Goal: Task Accomplishment & Management: Complete application form

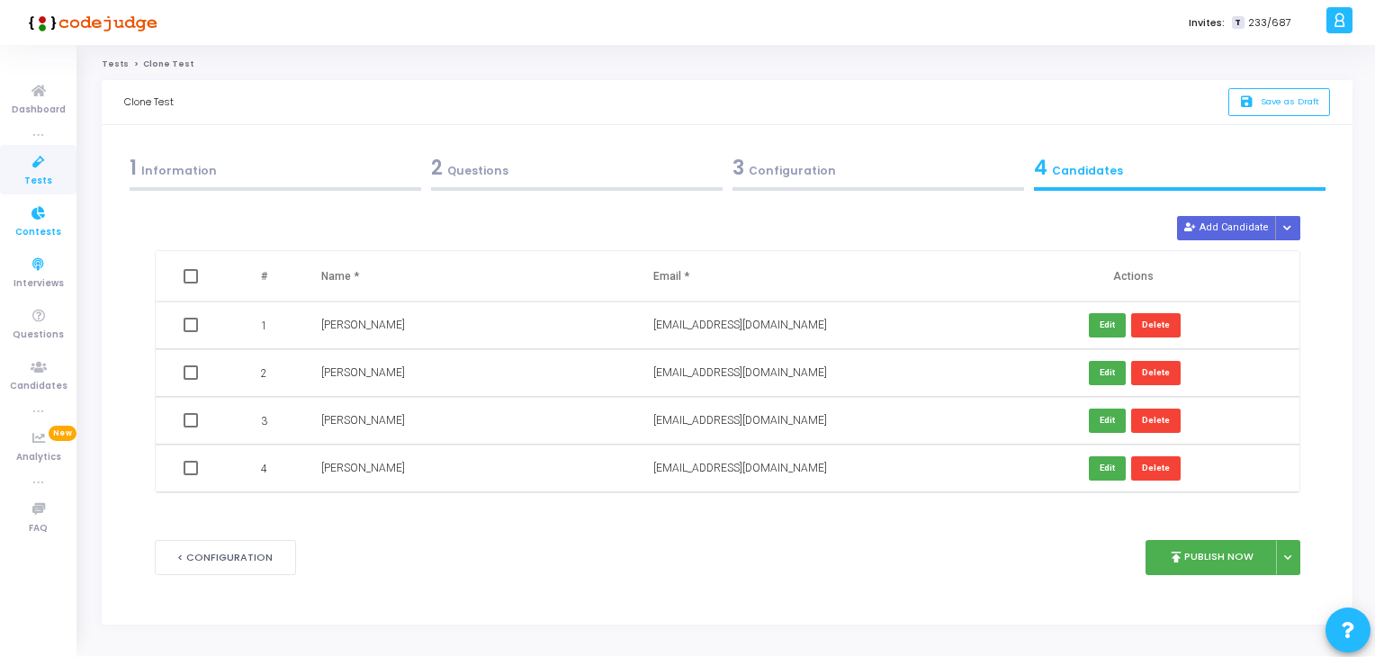
click at [29, 225] on span "Contests" at bounding box center [38, 232] width 46 height 15
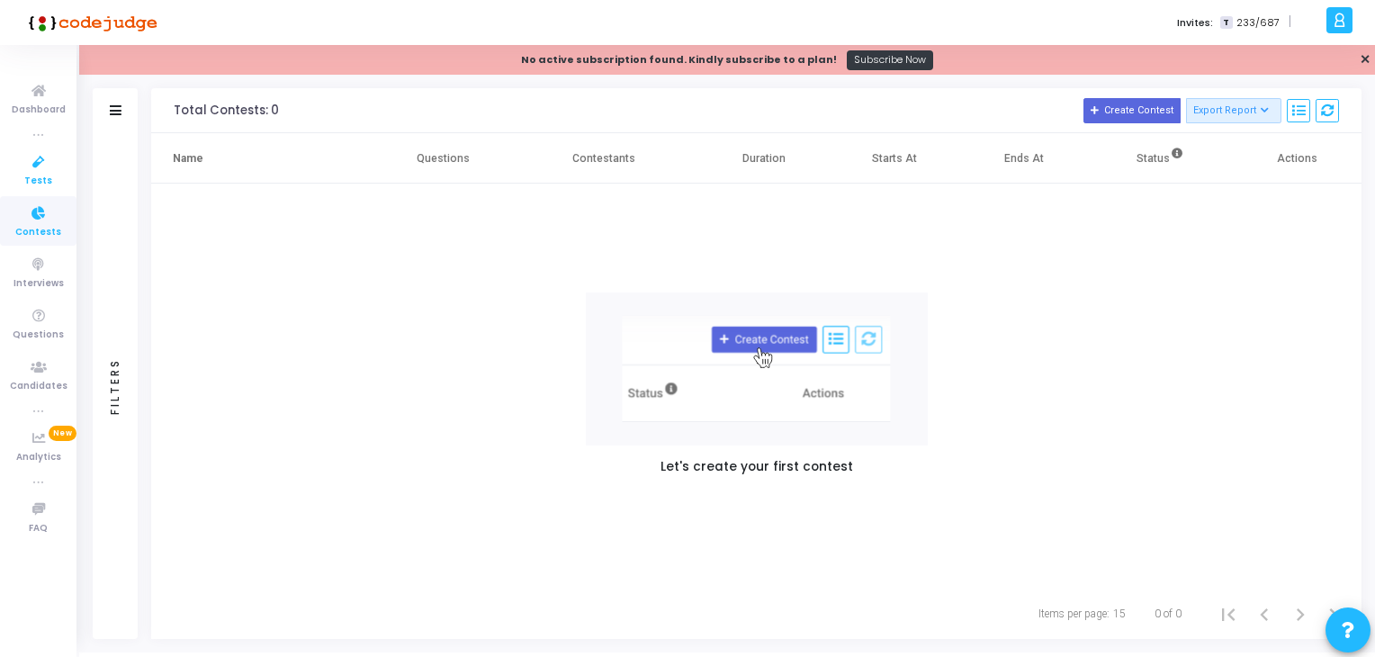
click at [21, 156] on icon at bounding box center [39, 162] width 38 height 22
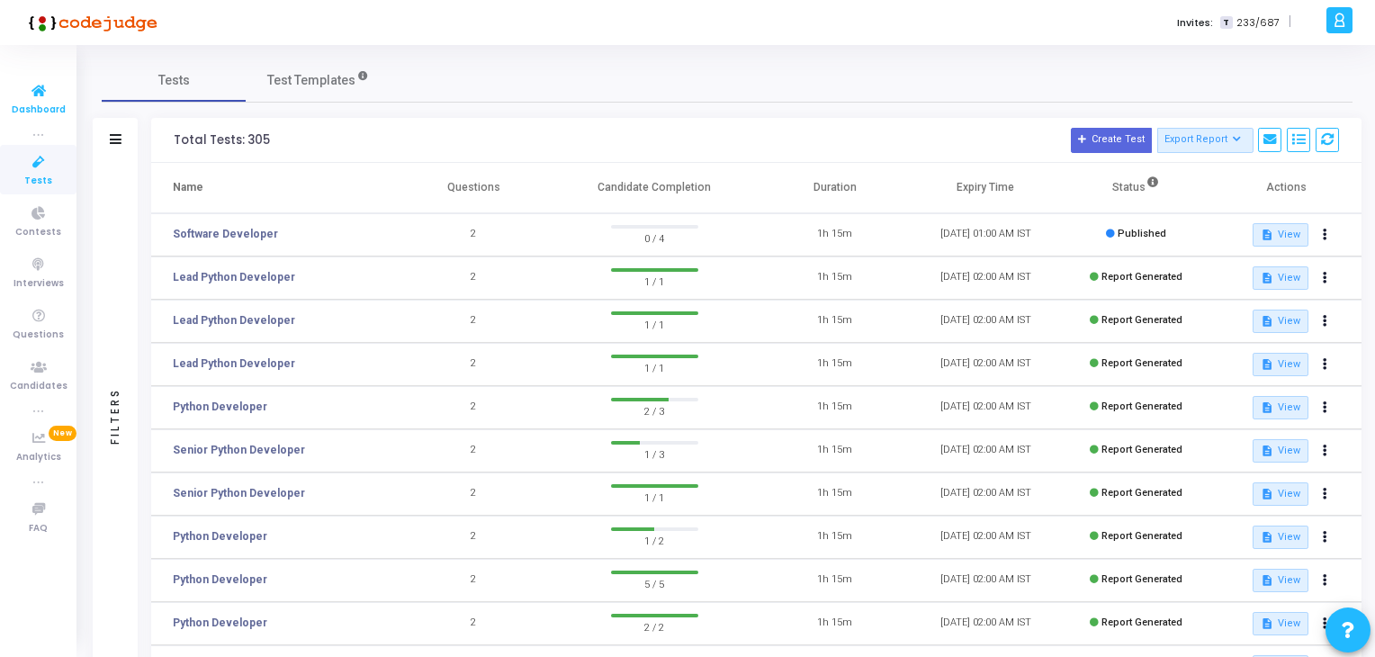
click at [40, 105] on span "Dashboard" at bounding box center [39, 110] width 54 height 15
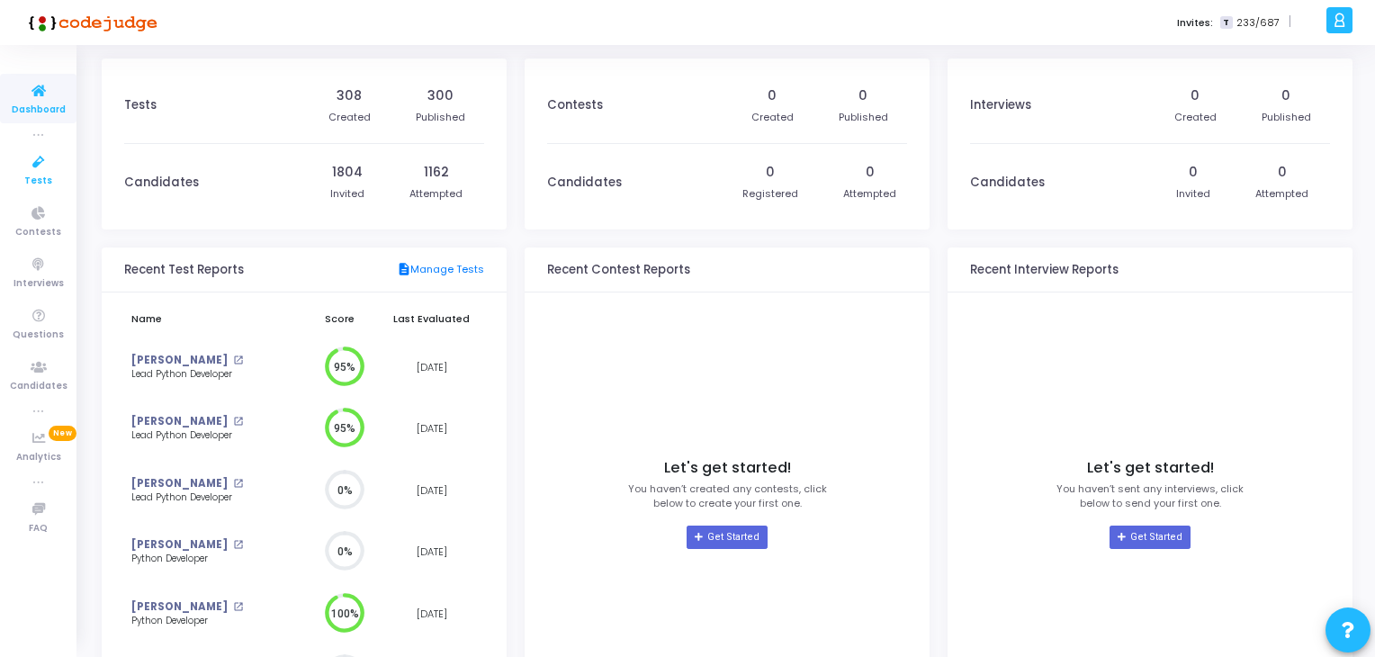
click at [43, 163] on icon at bounding box center [39, 162] width 38 height 22
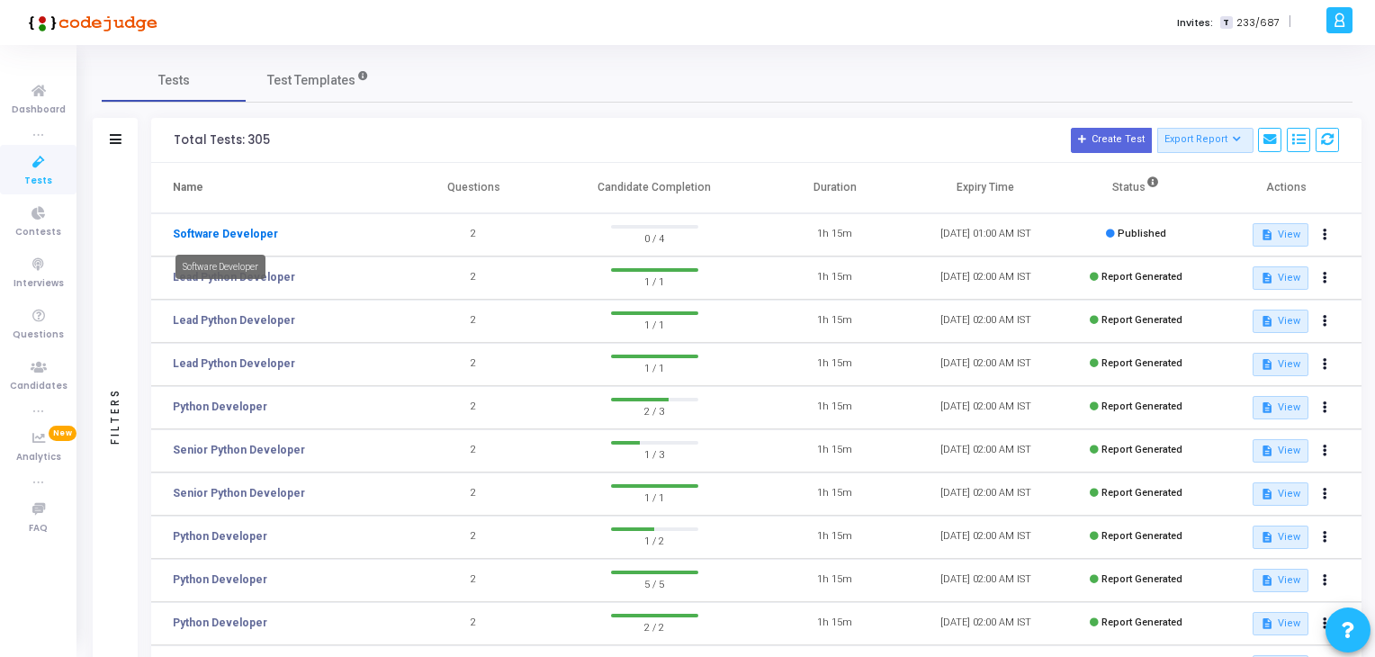
click at [218, 231] on link "Software Developer" at bounding box center [225, 234] width 105 height 16
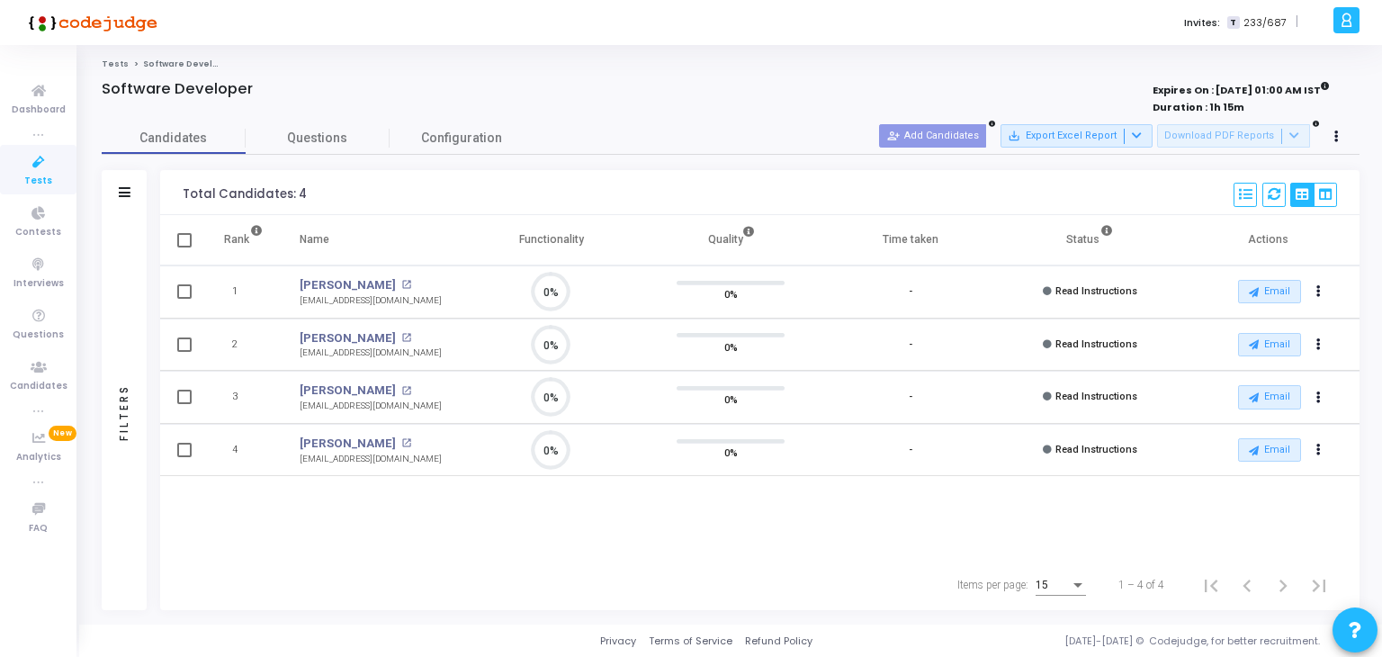
scroll to position [7, 7]
click at [37, 119] on link "Dashboard" at bounding box center [38, 98] width 76 height 49
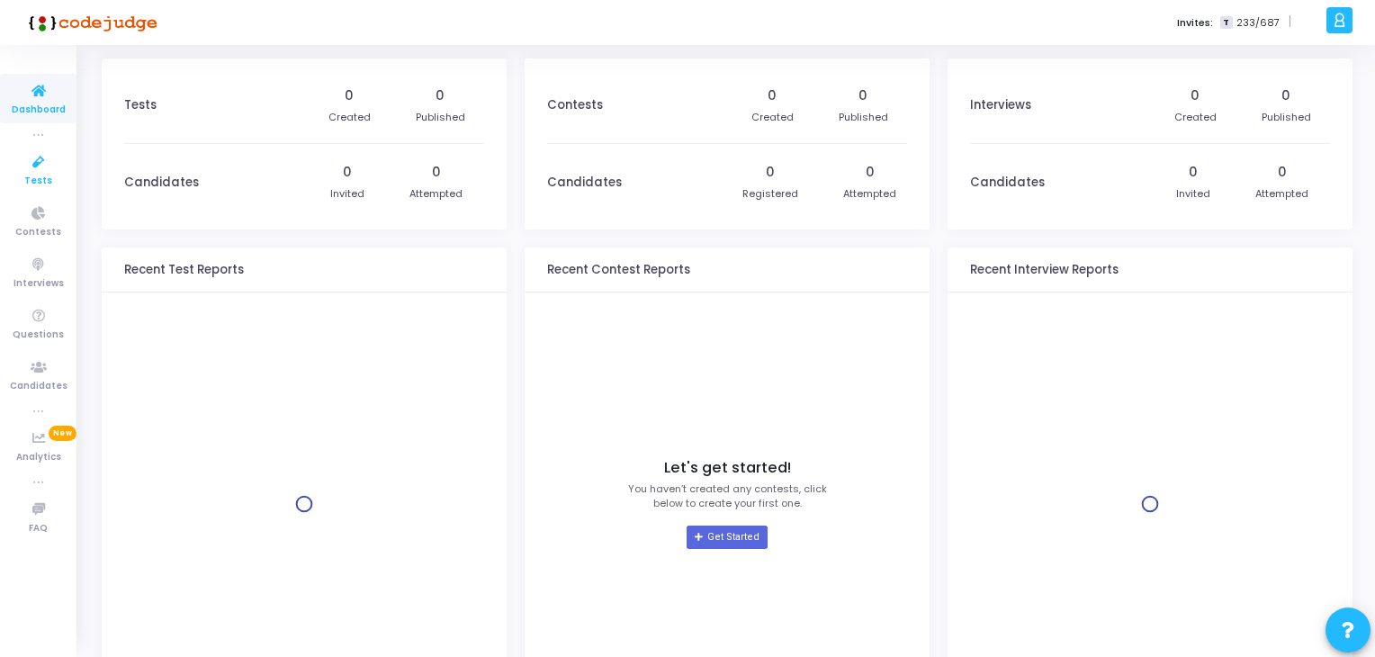
click at [49, 177] on span "Tests" at bounding box center [38, 181] width 28 height 15
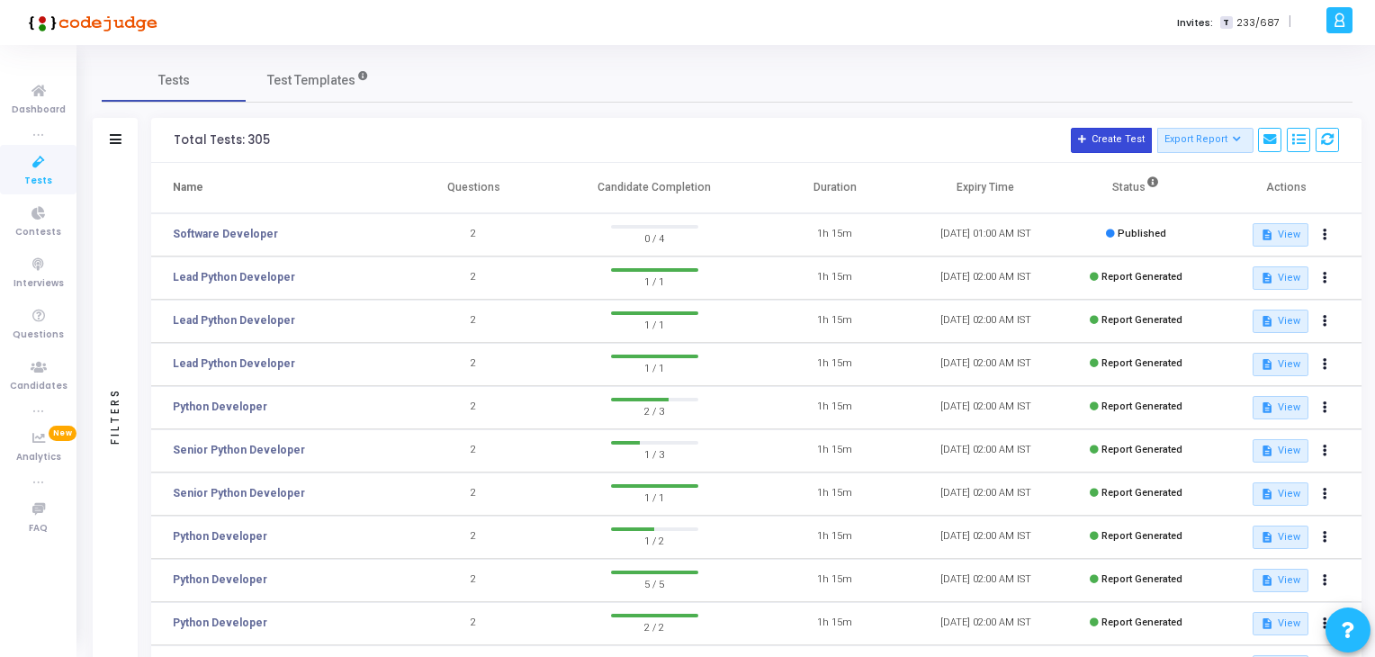
click at [1116, 128] on button "Create Test" at bounding box center [1111, 140] width 81 height 25
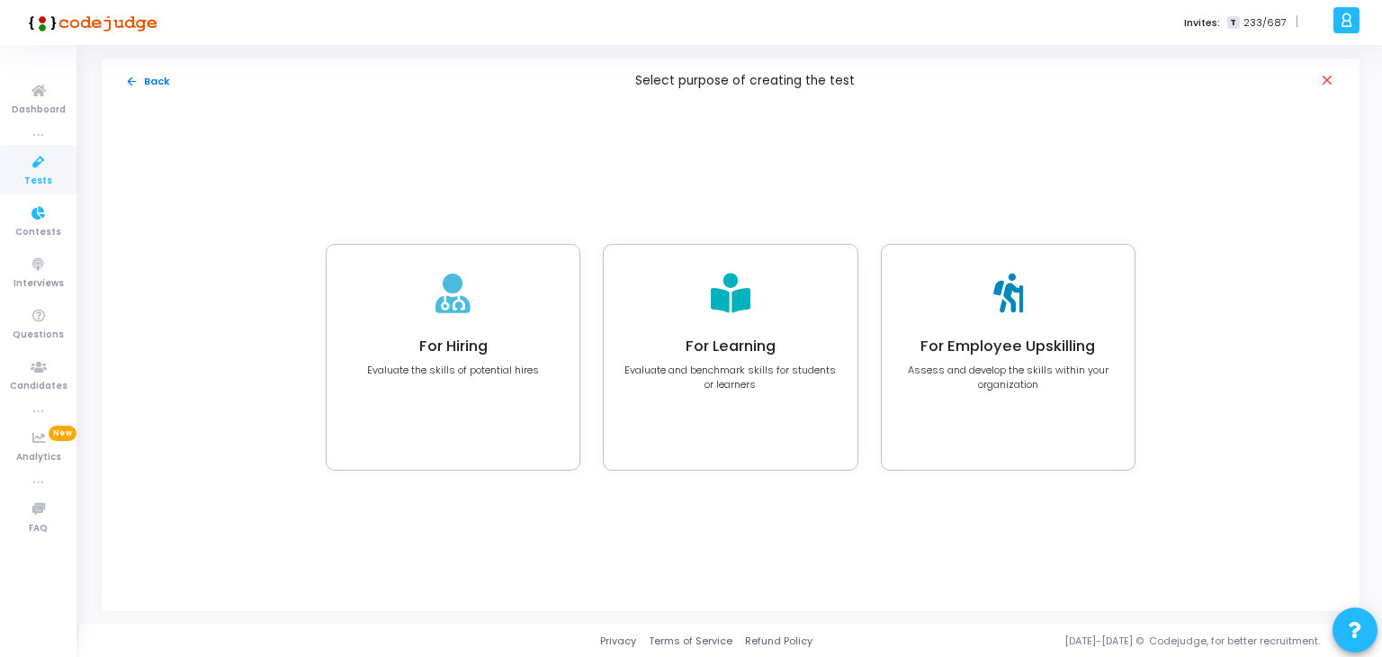
click at [17, 168] on link "Tests" at bounding box center [38, 169] width 76 height 49
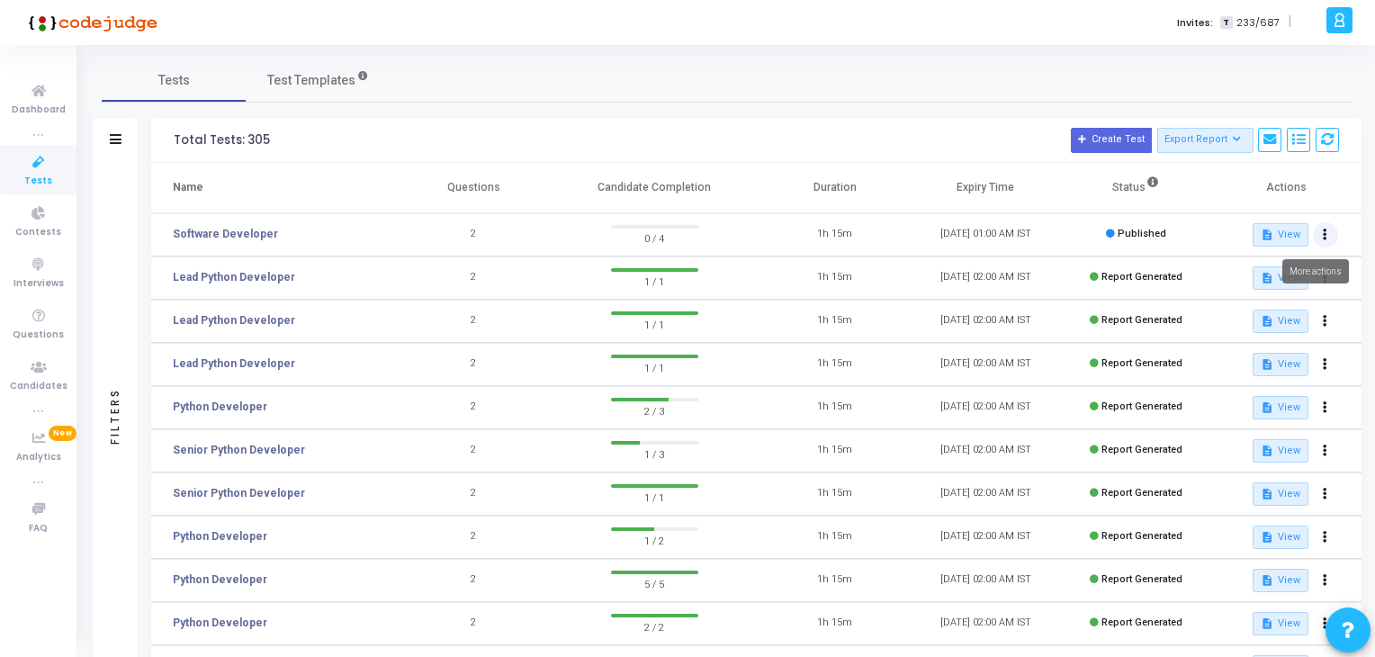
click at [1332, 238] on button at bounding box center [1325, 234] width 25 height 25
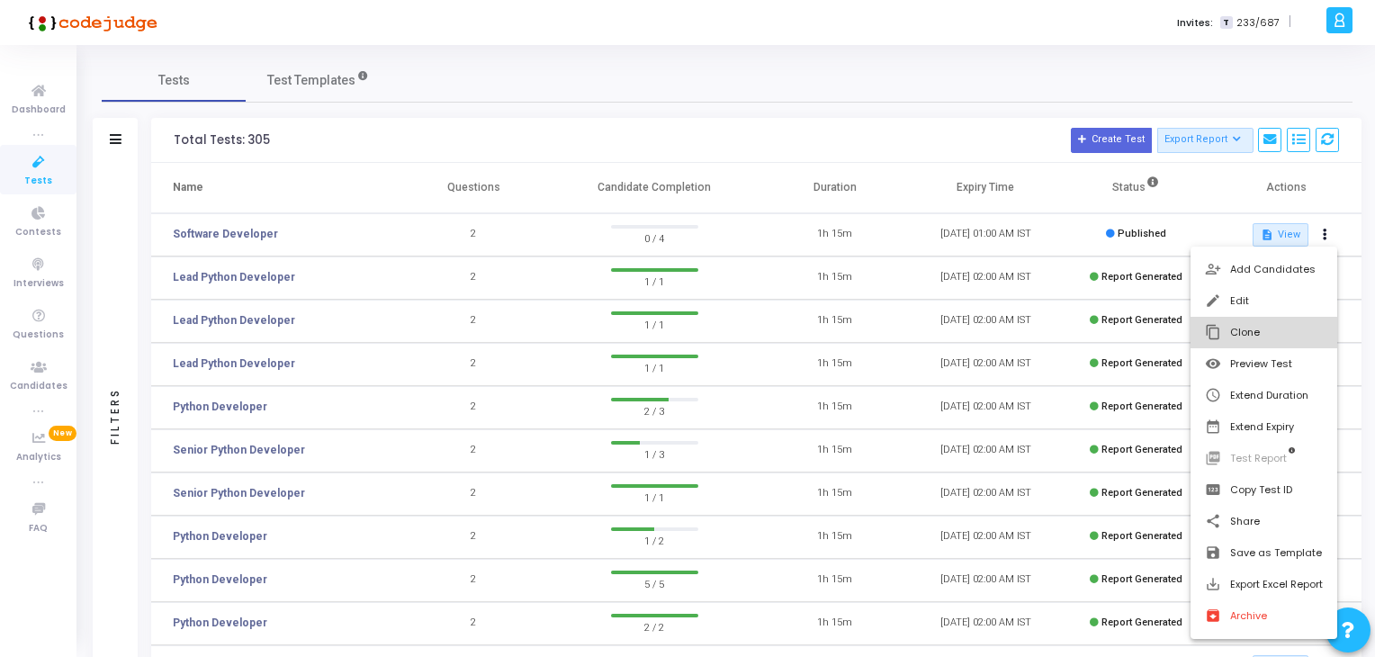
click at [1273, 322] on button "content_copy Clone" at bounding box center [1264, 332] width 147 height 31
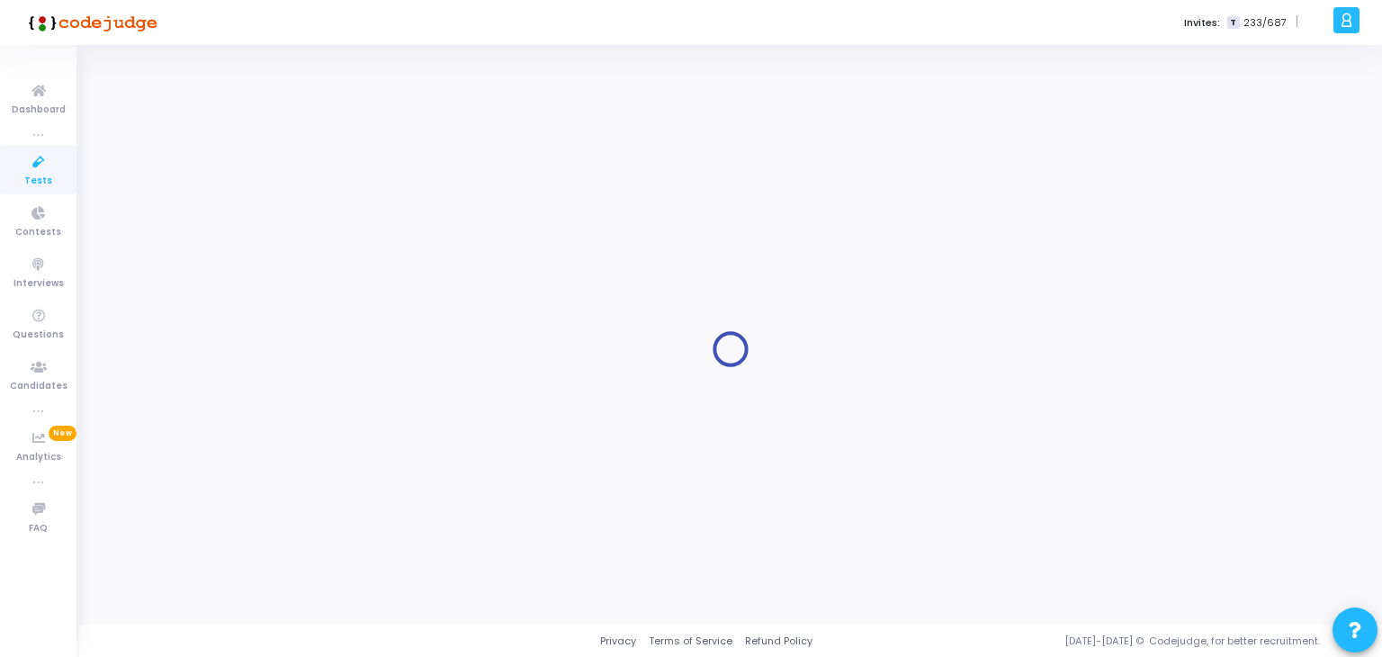
type input "Software Developer"
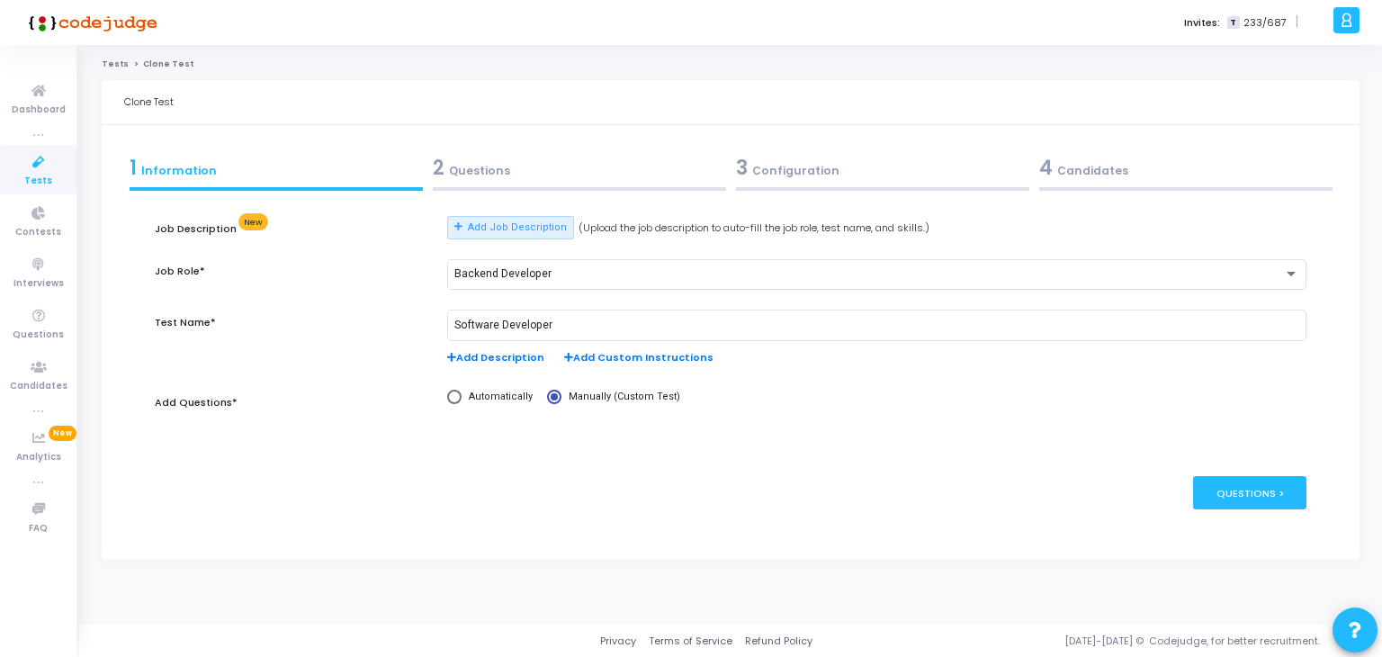
click at [925, 175] on div "3 Configuration" at bounding box center [882, 168] width 293 height 30
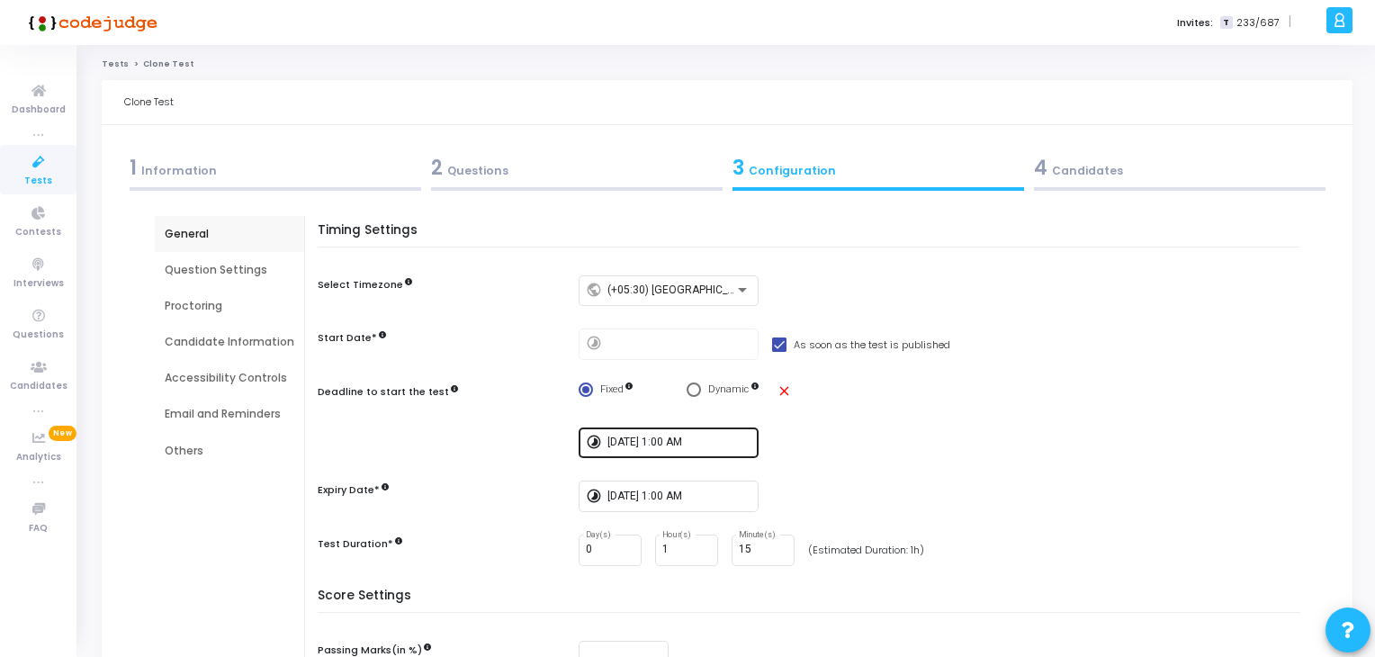
click at [641, 442] on input "[DATE] 1:00 AM" at bounding box center [679, 442] width 144 height 13
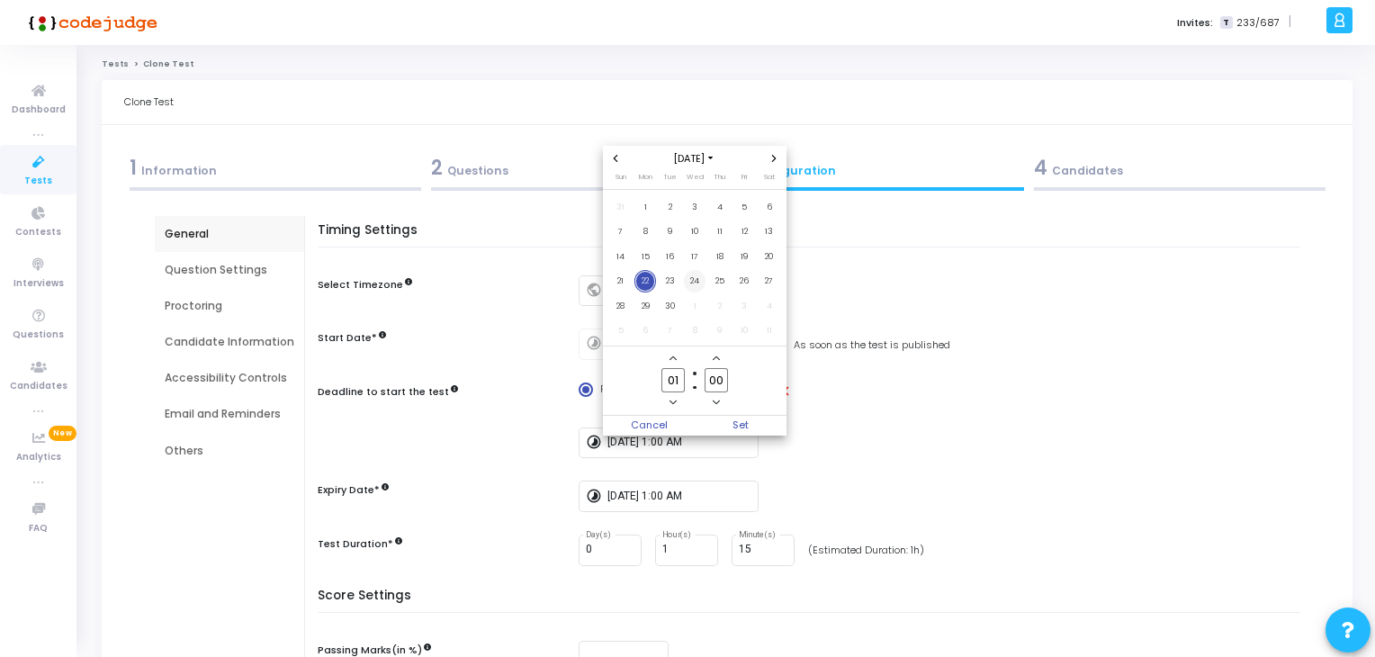
click at [687, 278] on span "24" at bounding box center [695, 281] width 22 height 22
click at [698, 493] on div at bounding box center [687, 328] width 1375 height 657
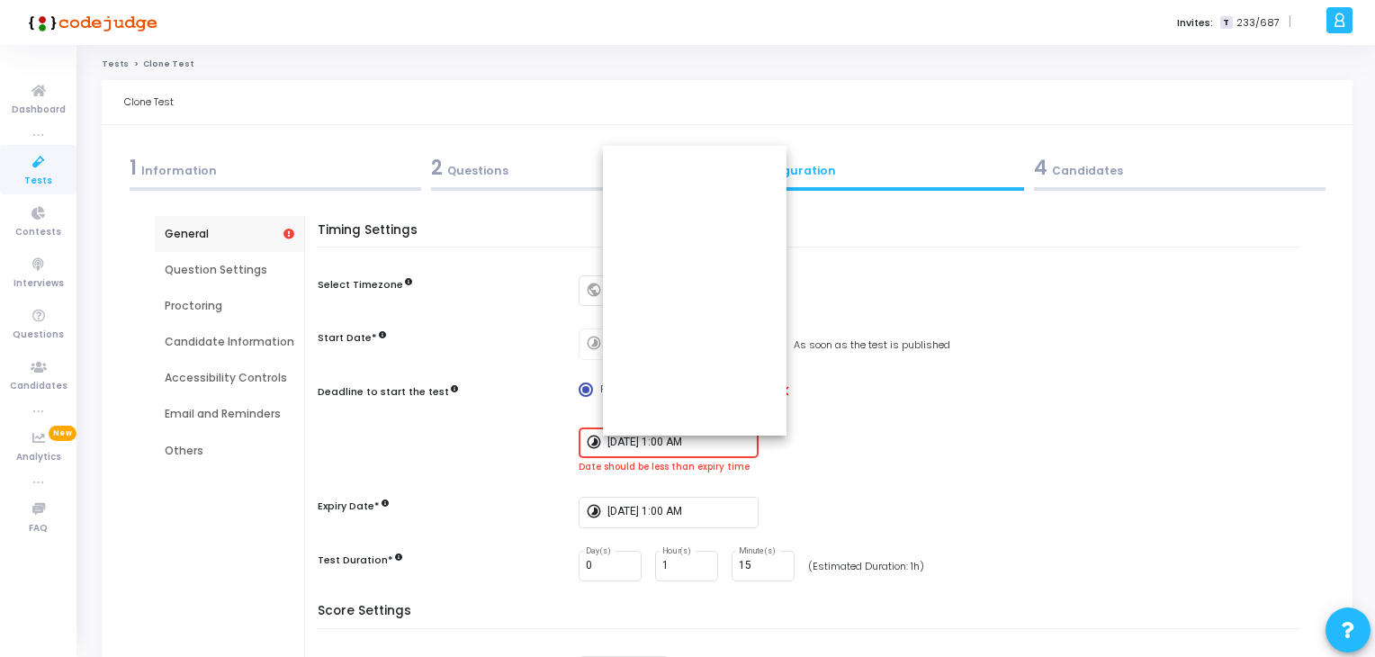
type input "[DATE] 1:00 AM"
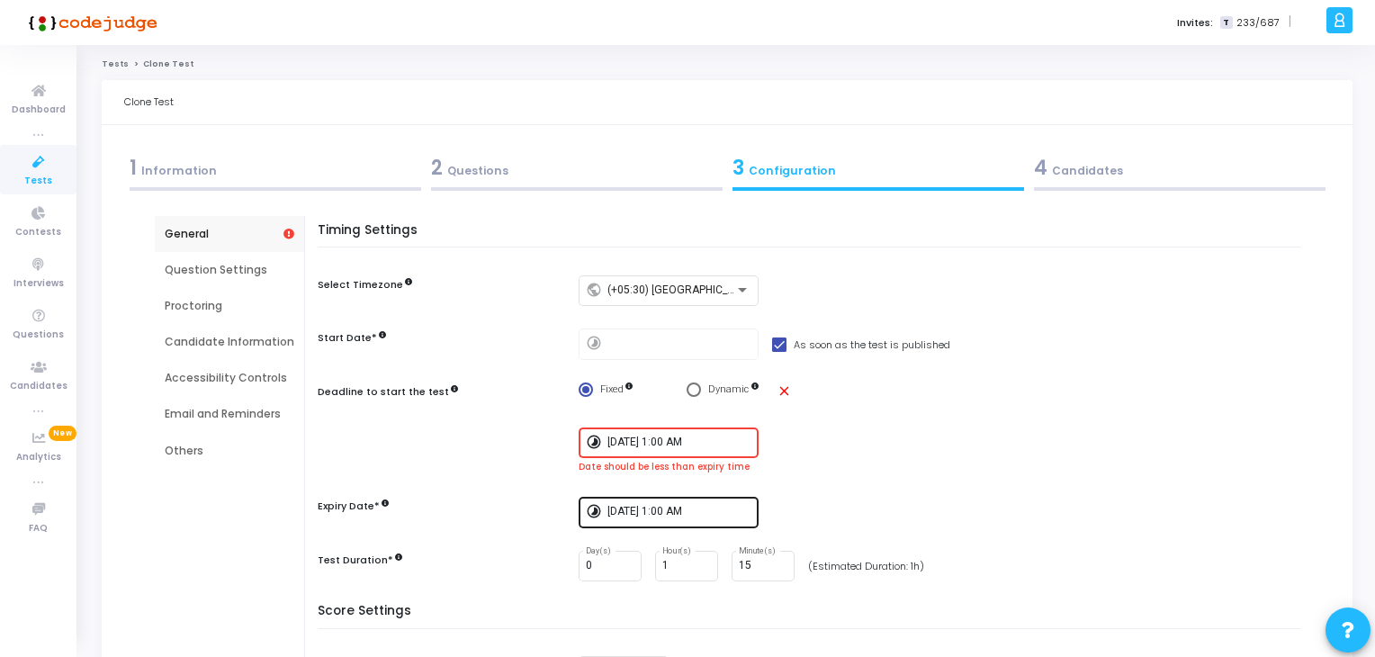
click at [688, 494] on div "[DATE] 1:00 AM" at bounding box center [679, 510] width 144 height 33
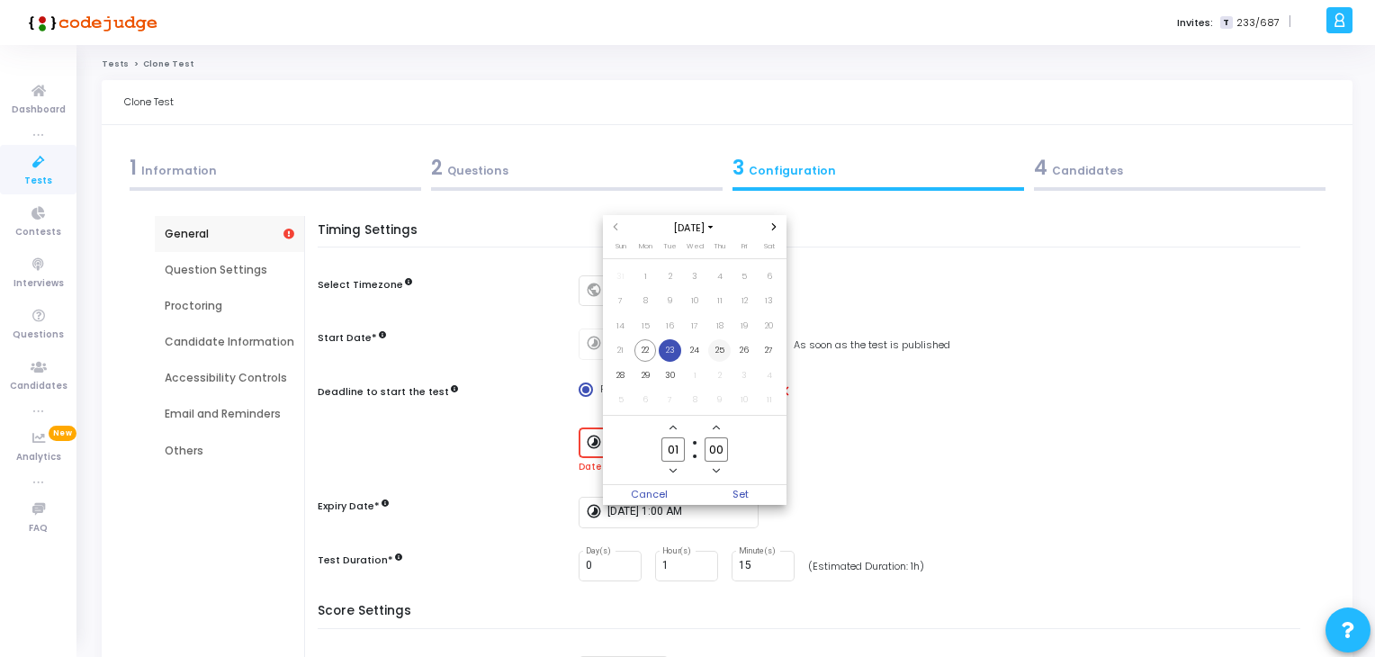
click at [715, 351] on span "25" at bounding box center [719, 350] width 22 height 22
click at [846, 404] on div at bounding box center [687, 328] width 1375 height 657
type input "[DATE] 1:00 AM"
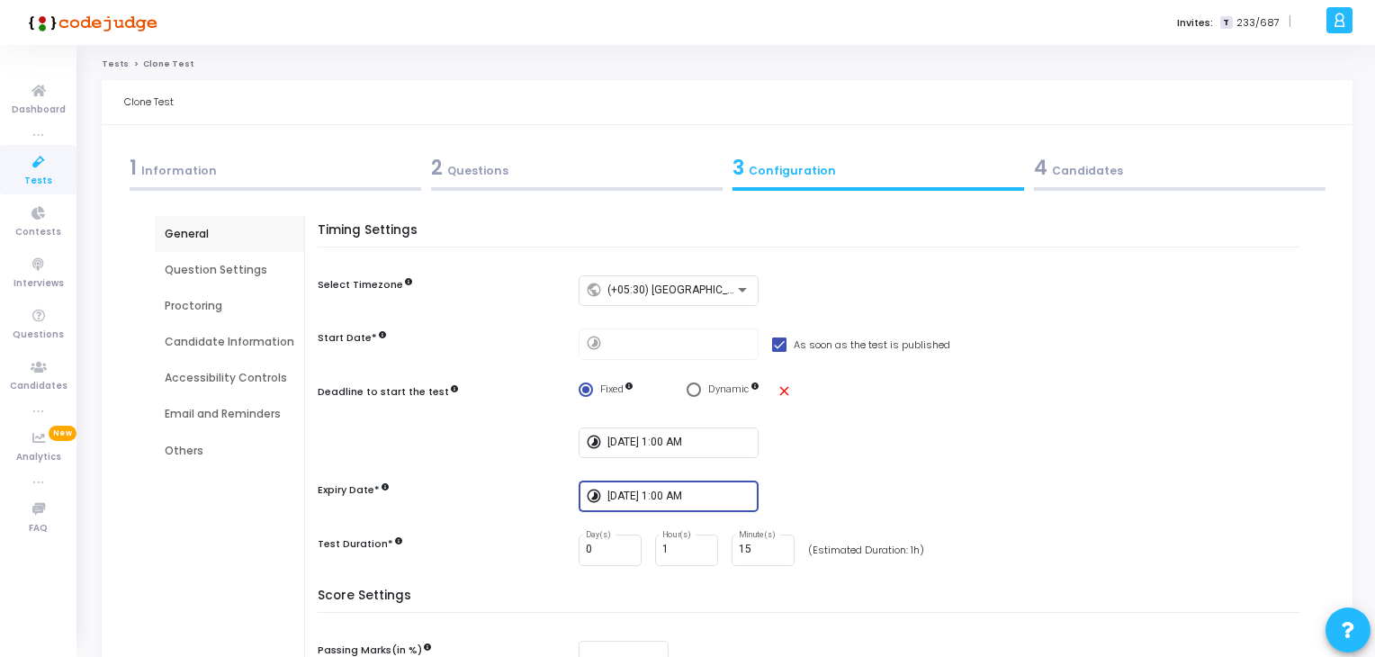
click at [1134, 180] on div "4 Candidates" at bounding box center [1180, 168] width 292 height 30
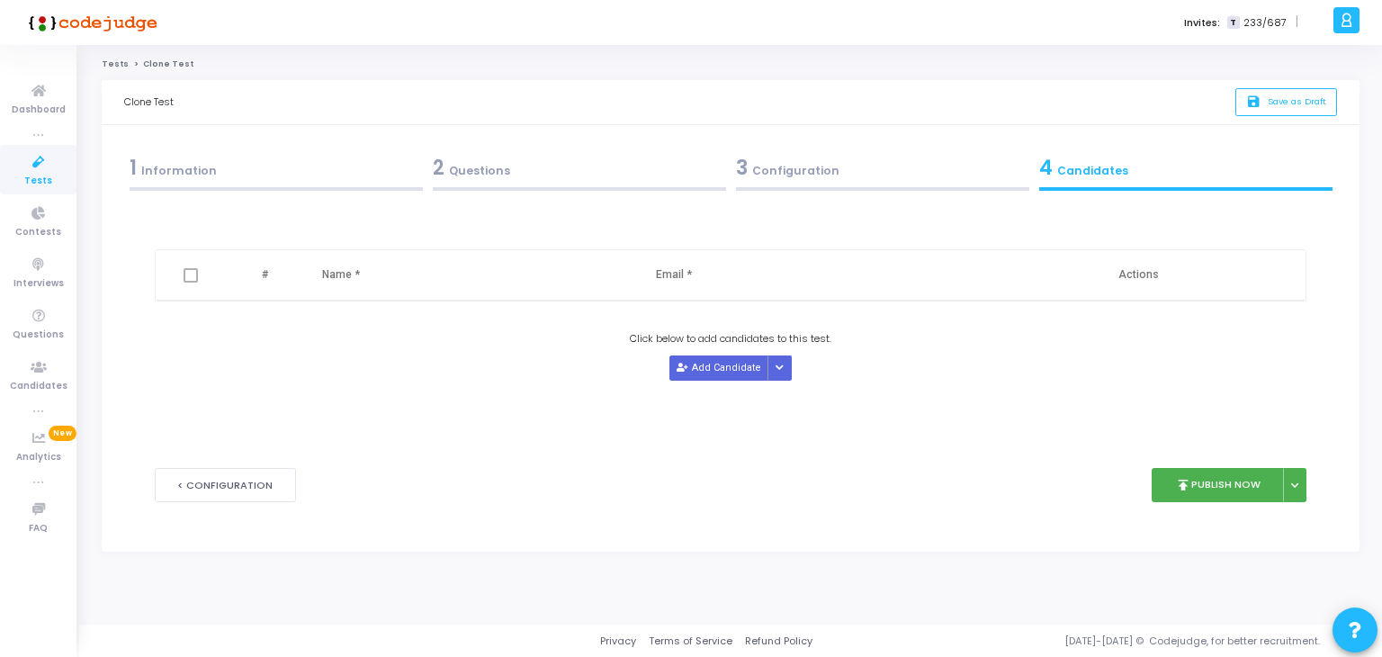
click at [419, 292] on th "Name *" at bounding box center [471, 275] width 334 height 50
drag, startPoint x: 728, startPoint y: 365, endPoint x: 663, endPoint y: 378, distance: 66.0
click at [728, 364] on button "Add Candidate" at bounding box center [719, 367] width 99 height 24
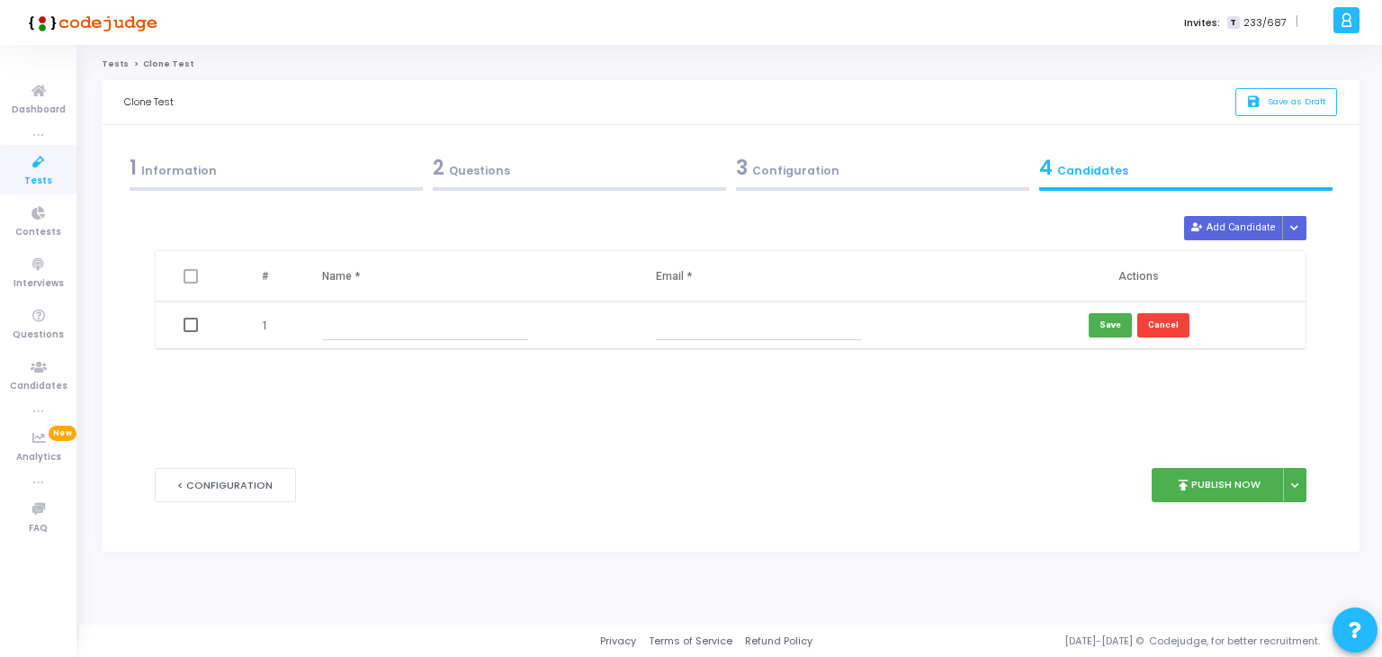
click at [414, 324] on input "text" at bounding box center [425, 325] width 206 height 30
type input "Praveen"
click at [727, 337] on input "text" at bounding box center [759, 325] width 206 height 30
type input "[EMAIL_ADDRESS][DOMAIN_NAME]"
click at [1109, 318] on button "Save" at bounding box center [1110, 325] width 43 height 24
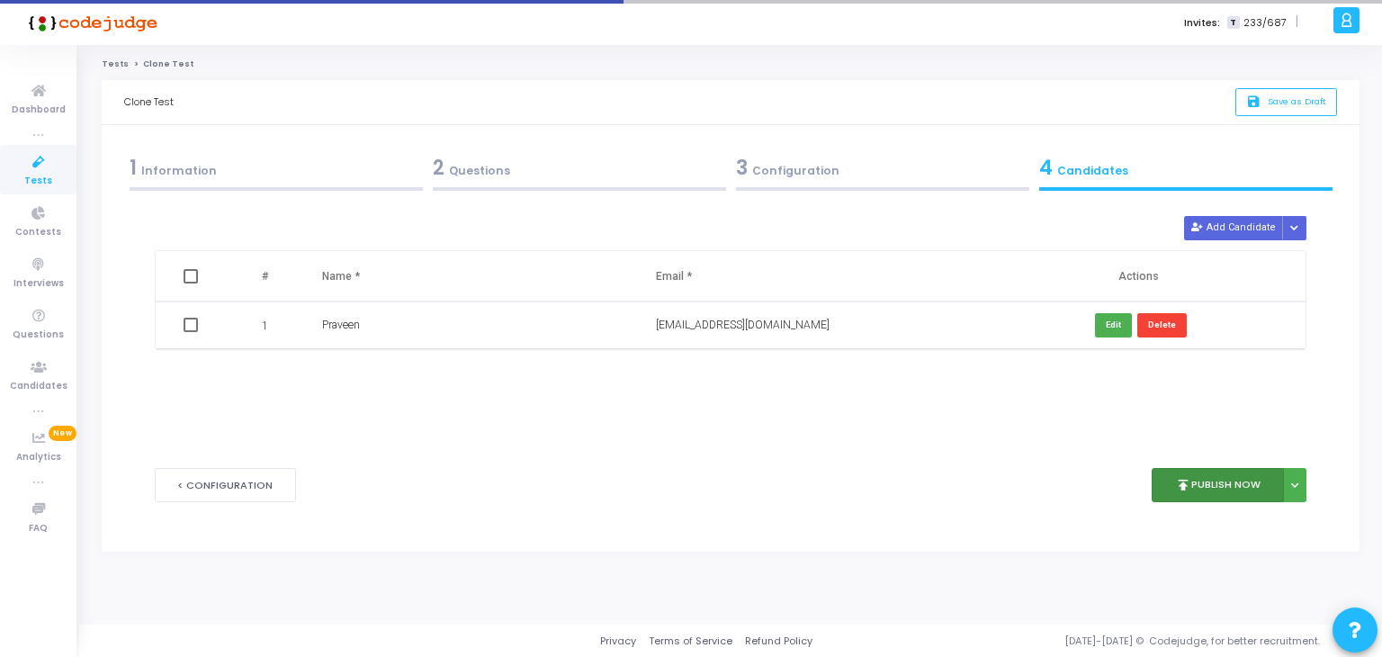
click at [1214, 485] on button "publish Publish Now" at bounding box center [1218, 485] width 132 height 35
